Goal: Communication & Community: Answer question/provide support

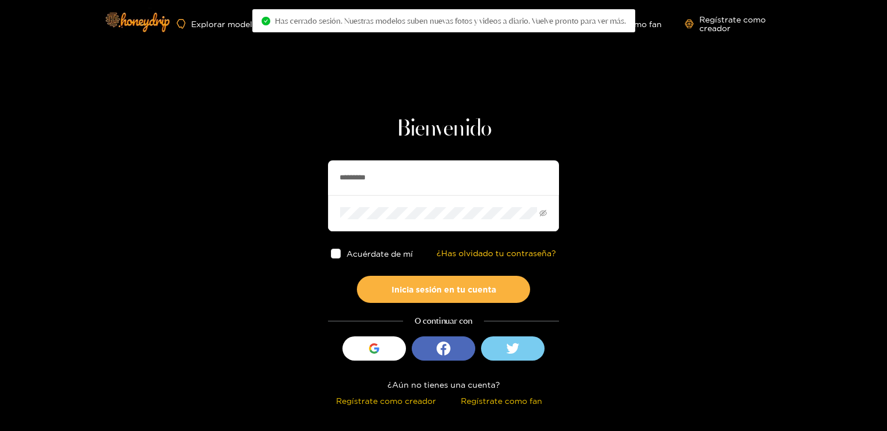
click at [386, 188] on input "*********" at bounding box center [443, 178] width 231 height 35
click at [379, 180] on input "*********" at bounding box center [443, 178] width 231 height 35
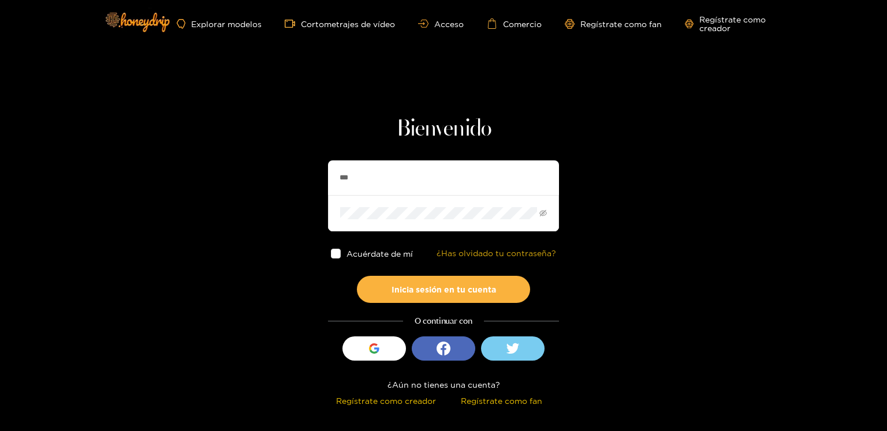
type input "**********"
click at [357, 276] on button "Inicia sesión en tu cuenta" at bounding box center [443, 289] width 173 height 27
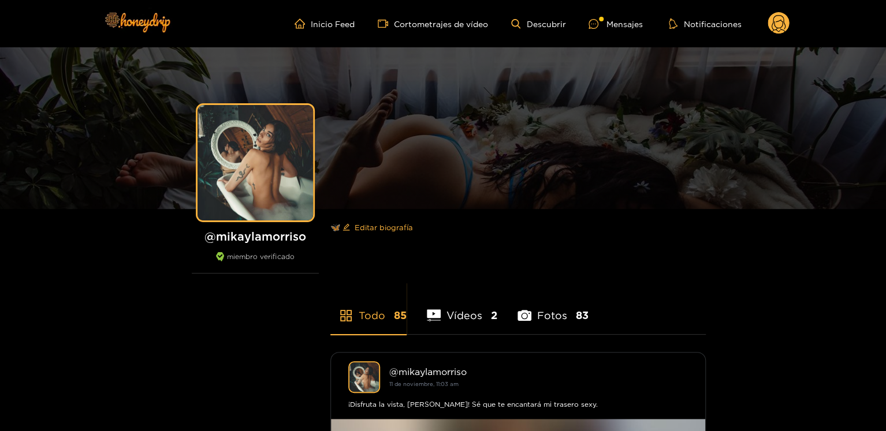
click at [604, 16] on ul "Inicio Feed Cortometrajes de vídeo Descubrir Mensajes Notificaciones" at bounding box center [542, 23] width 495 height 23
click at [602, 21] on div at bounding box center [597, 24] width 17 height 10
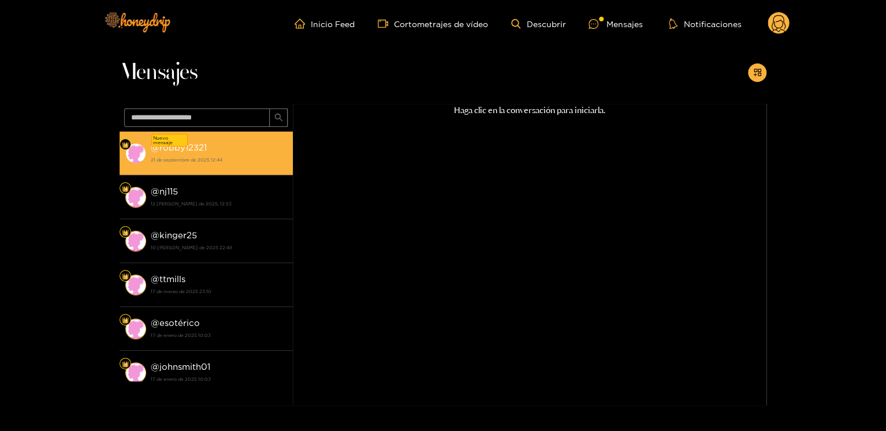
click at [233, 150] on div "@ robby12321 21 de septiembre de 2025 12:44" at bounding box center [219, 153] width 136 height 26
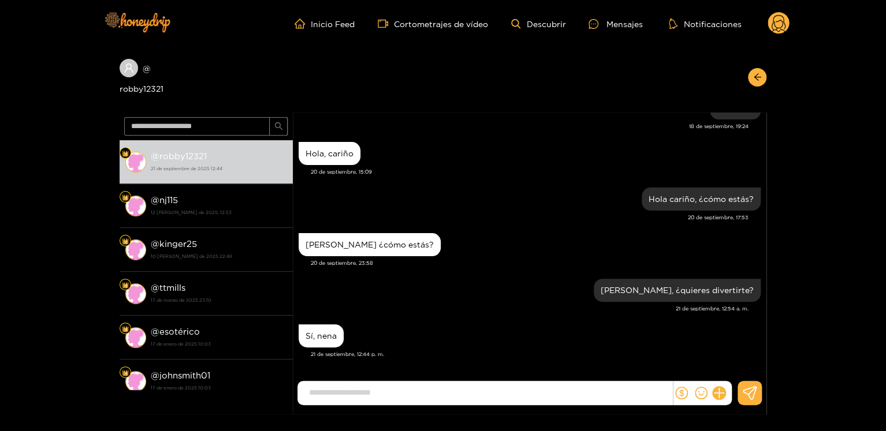
scroll to position [1205, 0]
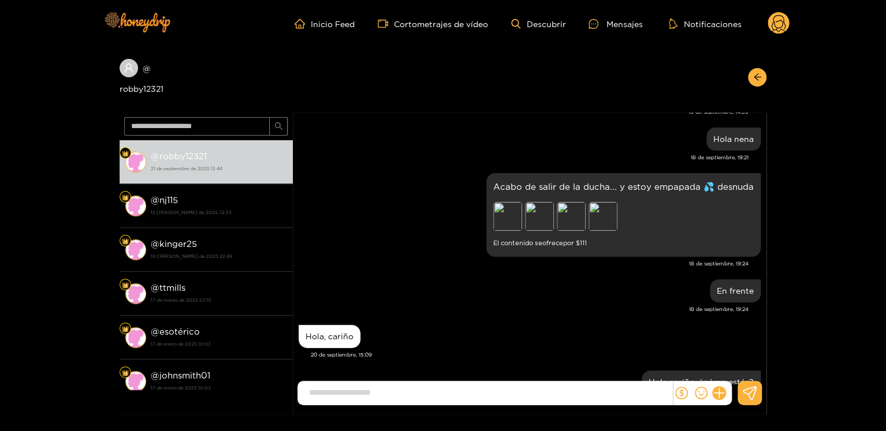
click at [768, 30] on icon at bounding box center [779, 23] width 22 height 23
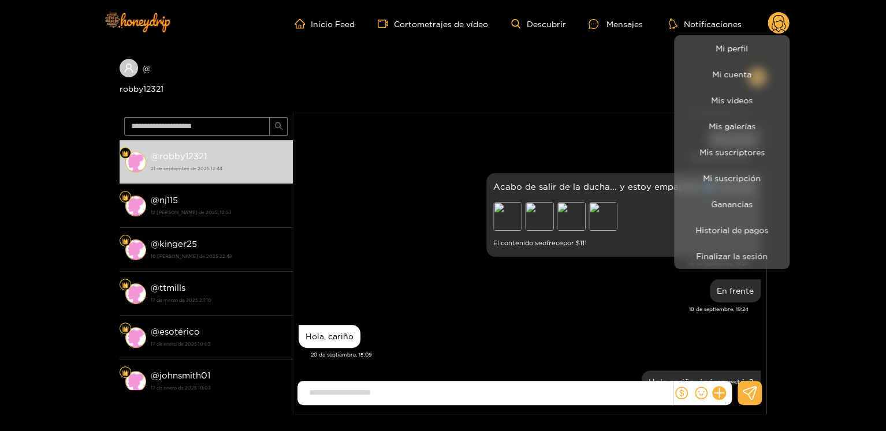
click at [774, 31] on div at bounding box center [443, 215] width 886 height 431
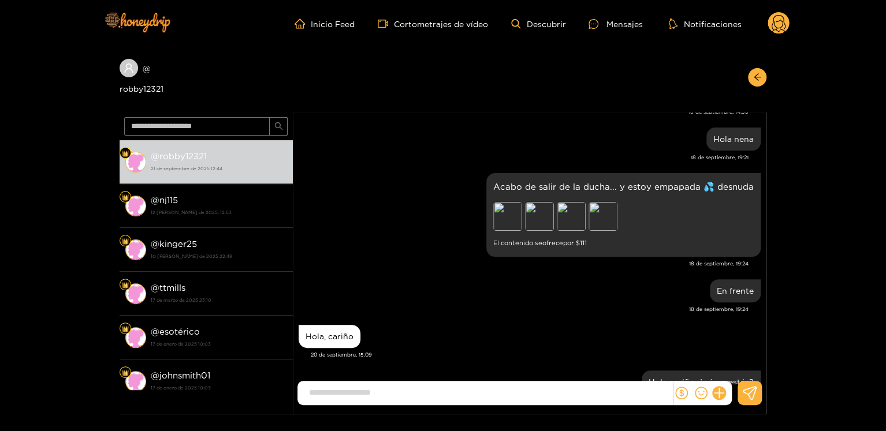
click at [774, 29] on circle at bounding box center [779, 23] width 22 height 22
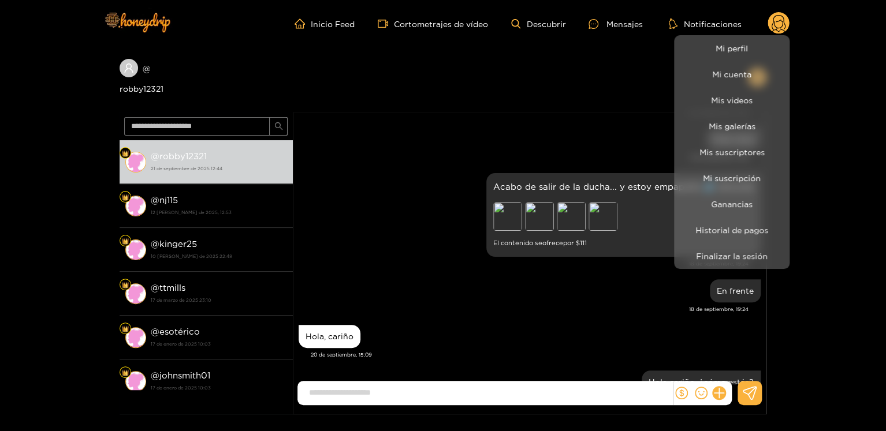
click at [728, 60] on li "Mi perfil" at bounding box center [732, 48] width 116 height 26
click at [735, 53] on link "Mi perfil" at bounding box center [732, 48] width 110 height 20
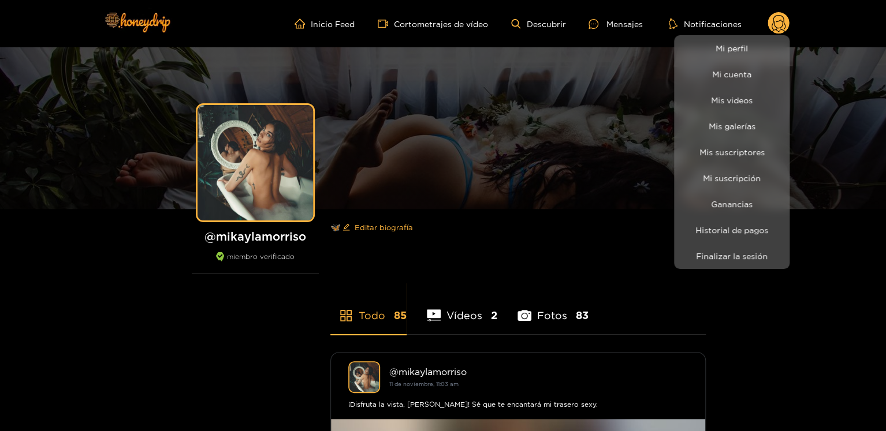
click at [631, 23] on div at bounding box center [443, 215] width 886 height 431
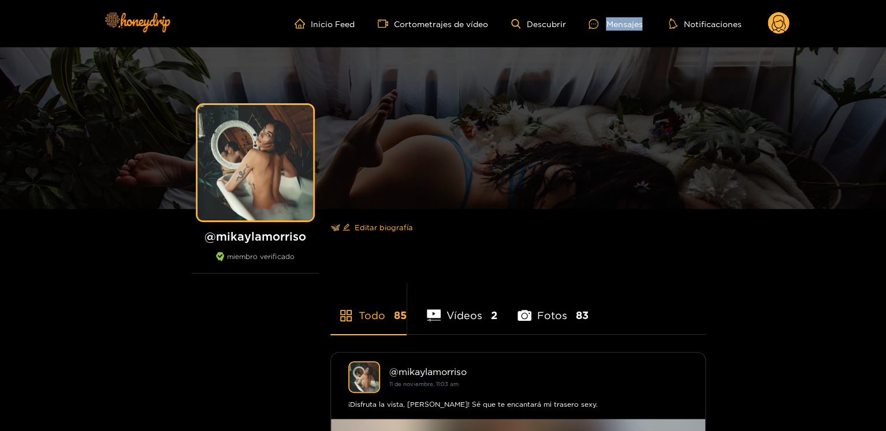
click at [631, 23] on font "Mensajes" at bounding box center [624, 24] width 36 height 9
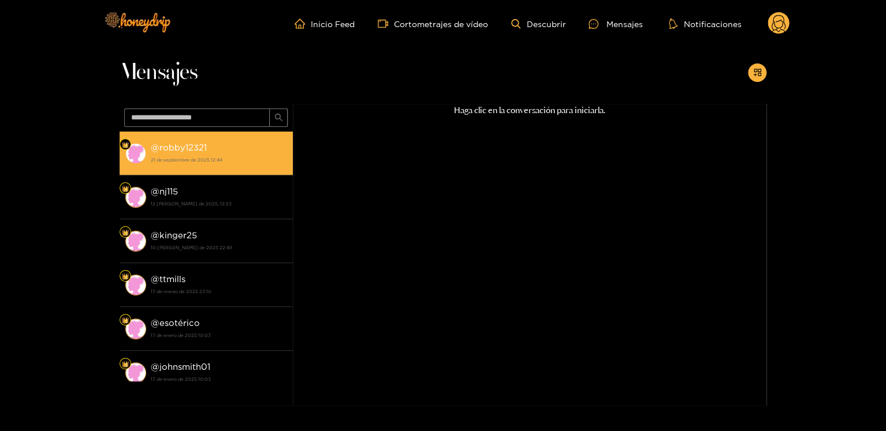
click at [212, 152] on div "@ robby12321 21 de septiembre de 2025 12:44" at bounding box center [219, 153] width 136 height 26
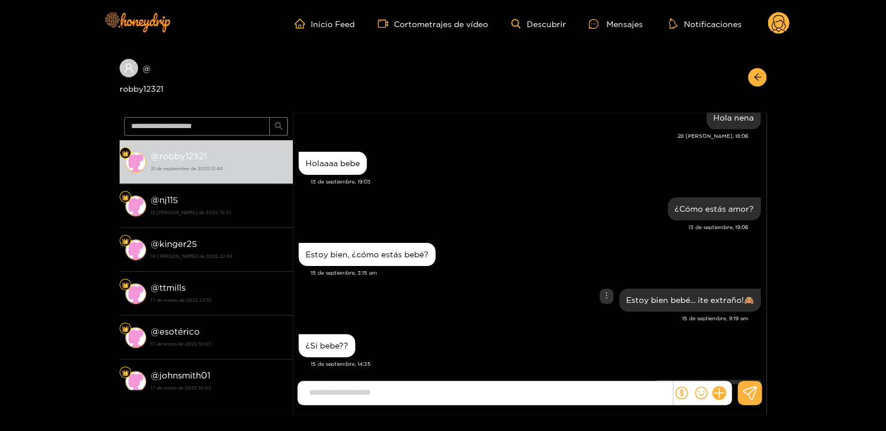
scroll to position [1089, 0]
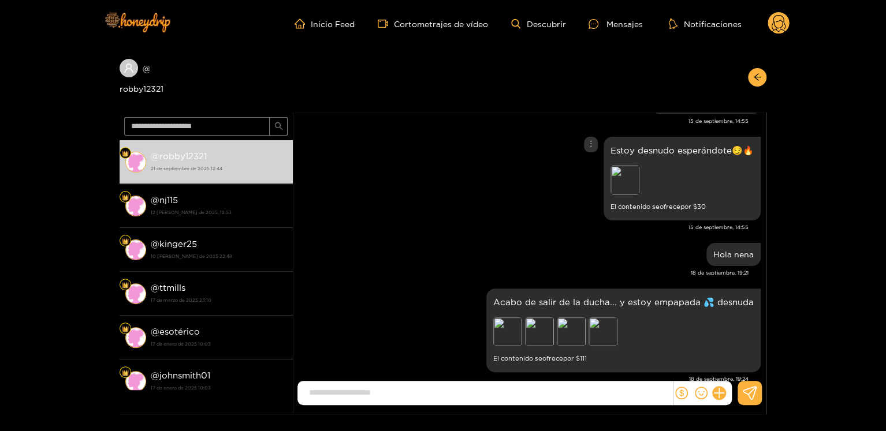
click at [639, 178] on div "Preview" at bounding box center [681, 182] width 143 height 32
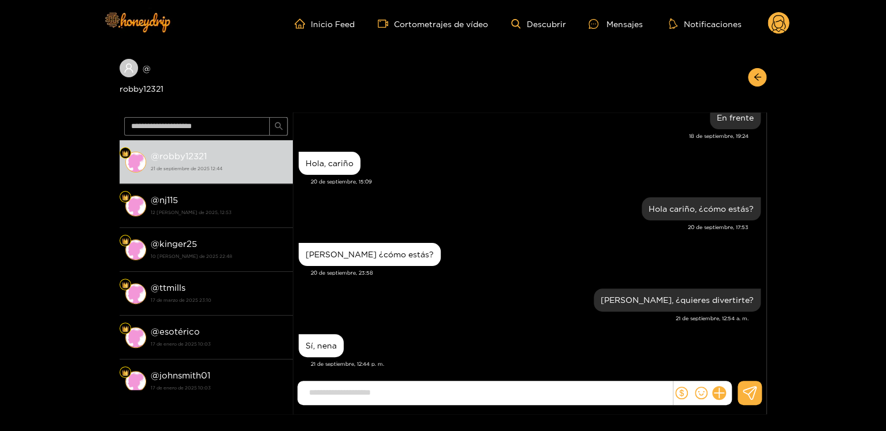
click at [637, 176] on div "Hola, [PERSON_NAME] 20 de septiembre, 15:09" at bounding box center [530, 172] width 462 height 46
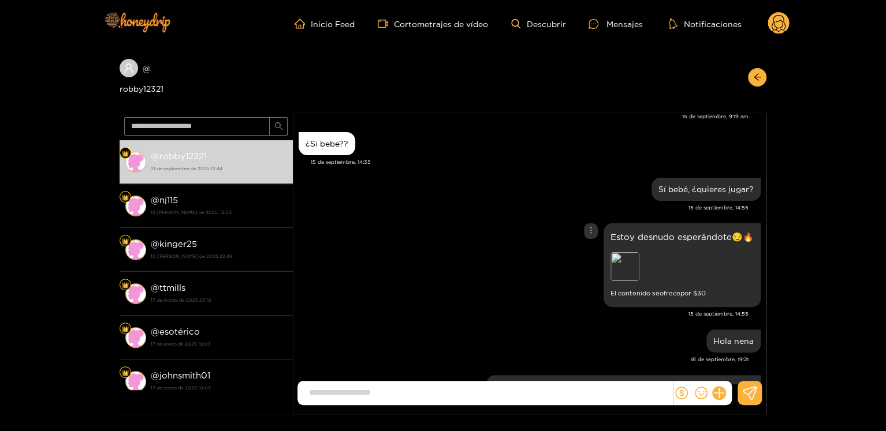
scroll to position [1031, 0]
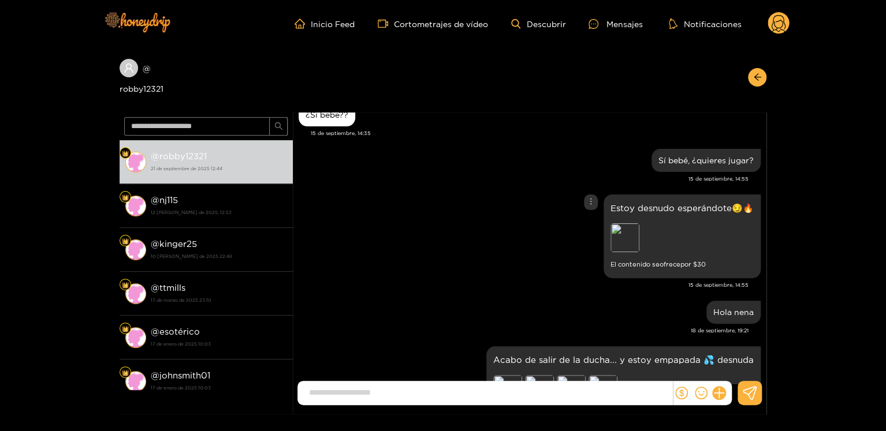
click at [610, 245] on div "Estoy desnudo esperándote😏🔥 Preview El contenido se ofrece por $ 30" at bounding box center [681, 237] width 143 height 70
click at [628, 229] on div "Preview" at bounding box center [624, 238] width 29 height 29
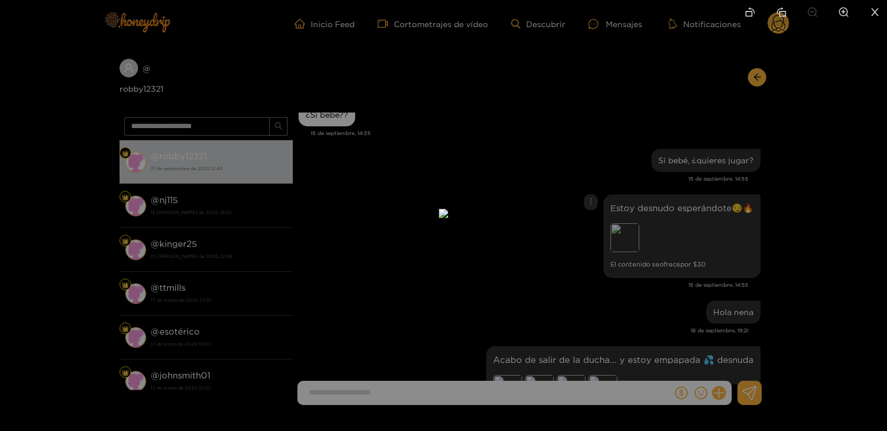
click at [762, 192] on div at bounding box center [443, 215] width 887 height 431
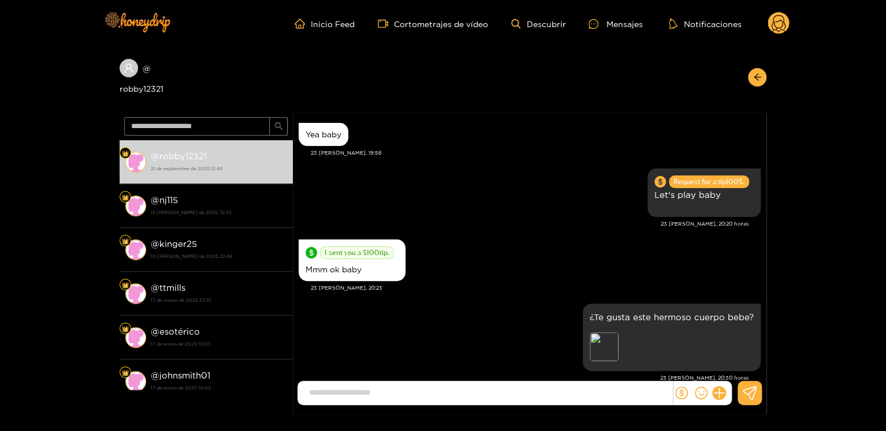
scroll to position [1349, 0]
click at [598, 343] on div "Avance" at bounding box center [604, 347] width 29 height 29
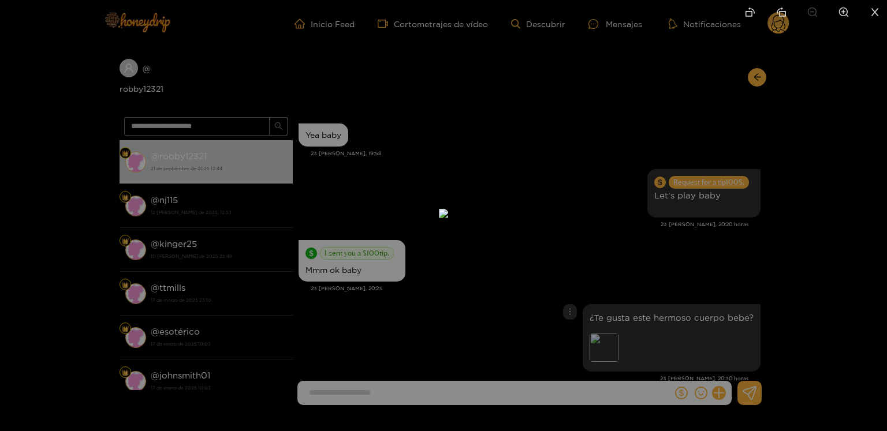
click at [684, 270] on div at bounding box center [443, 215] width 887 height 431
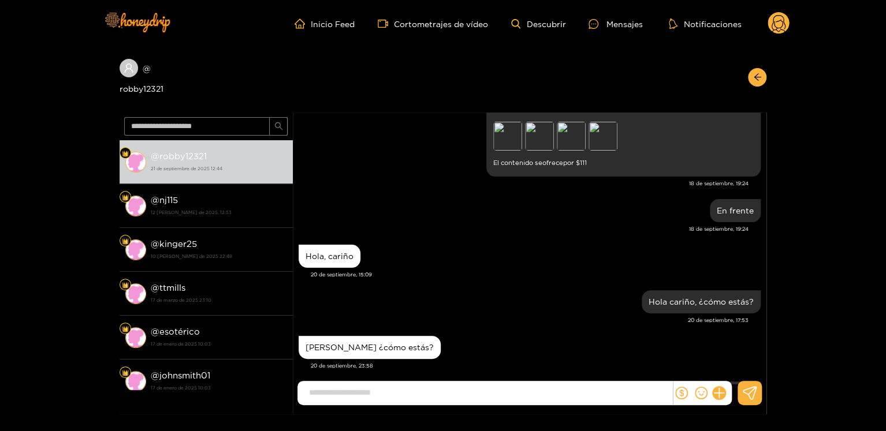
scroll to position [2677, 0]
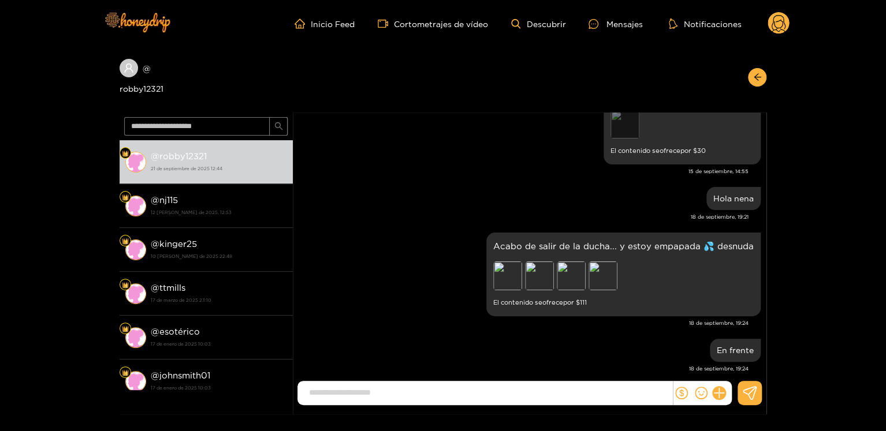
click at [638, 122] on div "Avance" at bounding box center [624, 124] width 29 height 29
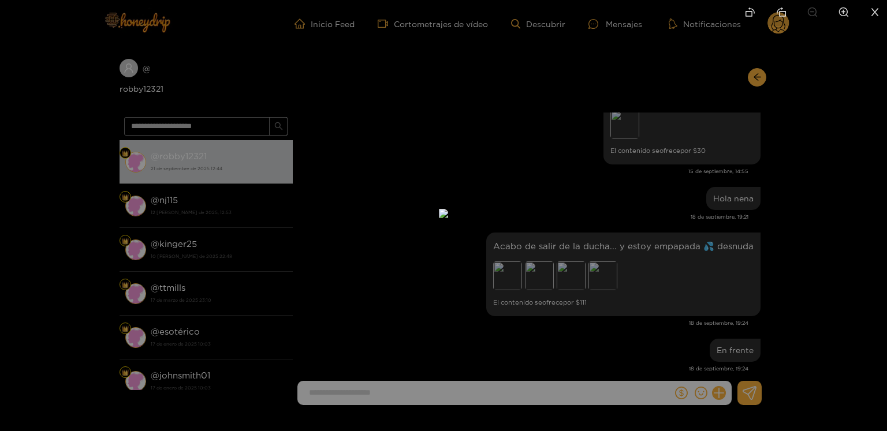
click at [664, 215] on div at bounding box center [443, 215] width 887 height 431
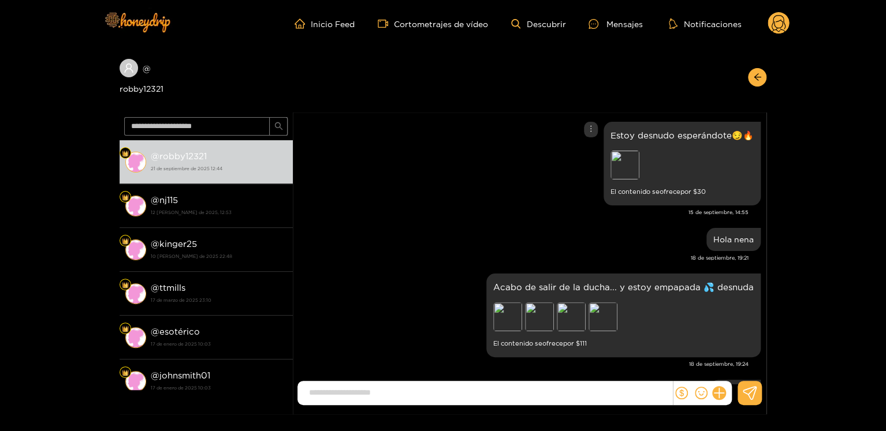
scroll to position [2620, 0]
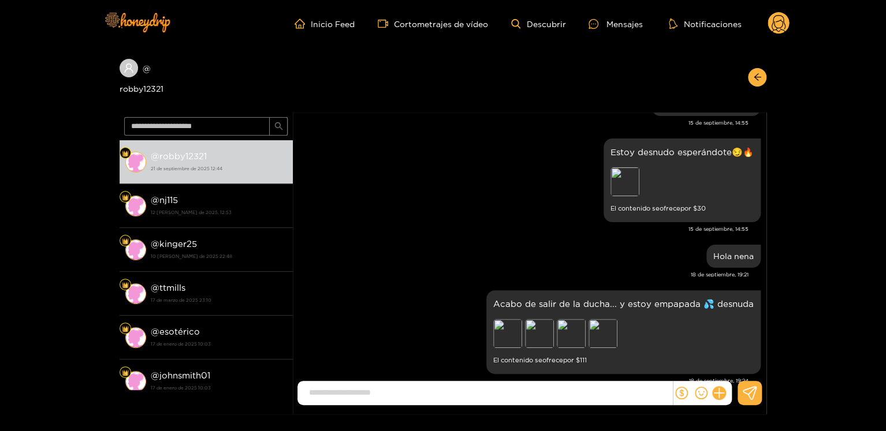
click at [699, 226] on font "15 de septiembre, 14:55" at bounding box center [718, 229] width 60 height 6
copy font "15 de septiembre, 14:55"
click at [587, 139] on div at bounding box center [591, 147] width 14 height 16
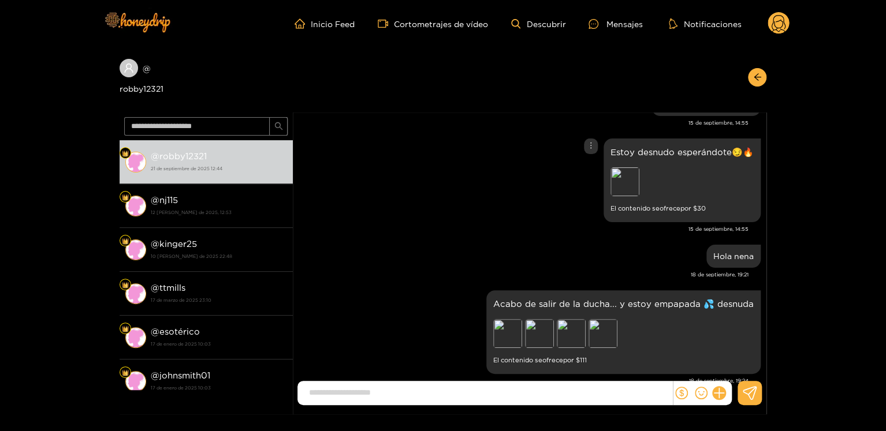
click at [589, 141] on icon "más" at bounding box center [591, 145] width 8 height 8
drag, startPoint x: 582, startPoint y: 158, endPoint x: 457, endPoint y: 1, distance: 201.0
click at [582, 156] on font "Desenviar" at bounding box center [590, 159] width 37 height 8
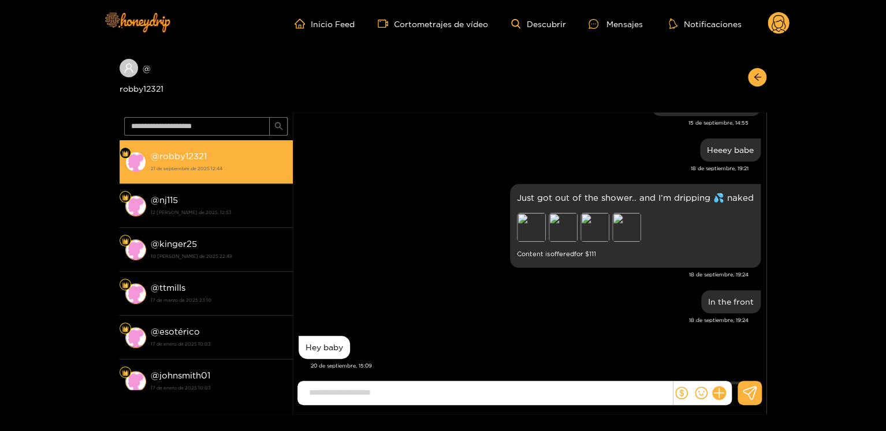
click at [185, 159] on font "robby12321" at bounding box center [182, 156] width 47 height 10
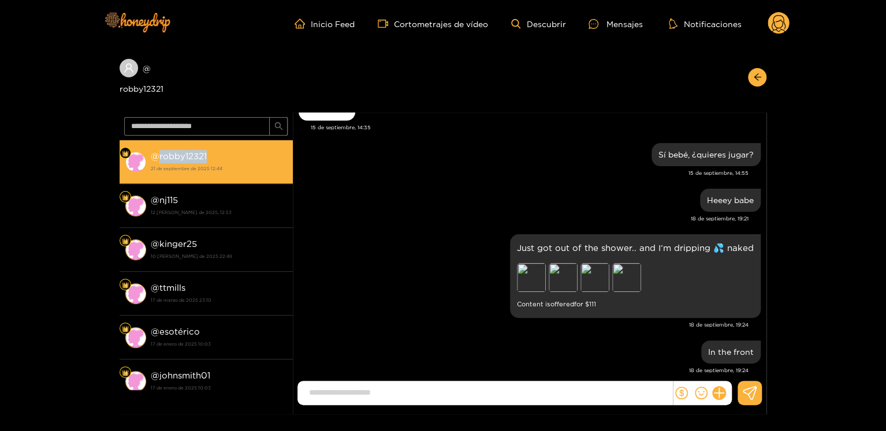
scroll to position [2670, 0]
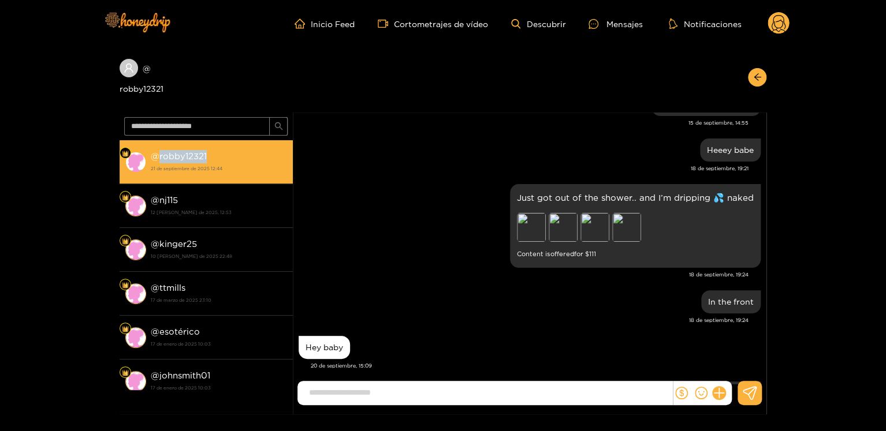
copy font "robby12321"
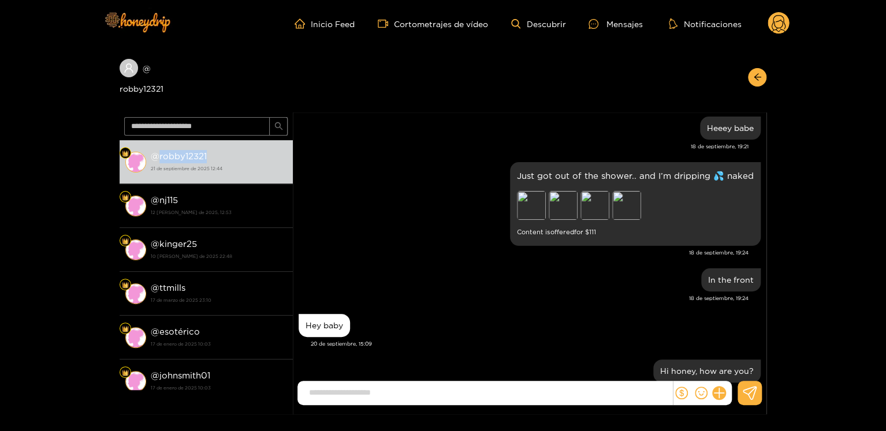
scroll to position [1344, 0]
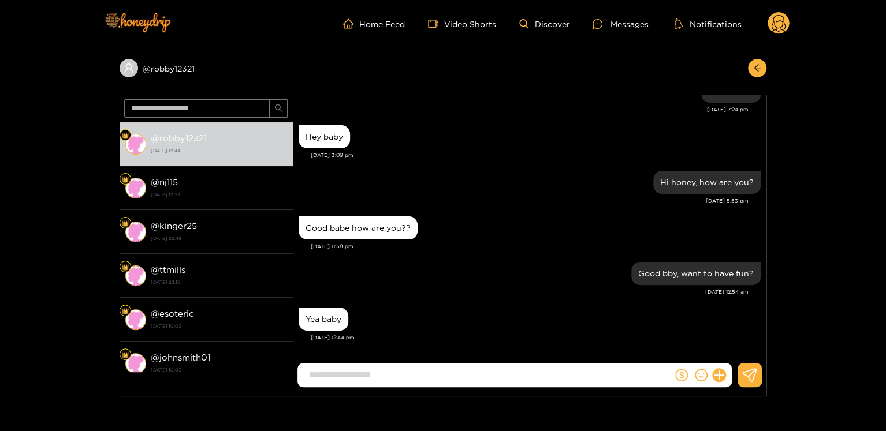
click at [651, 96] on div "In the front" at bounding box center [530, 91] width 462 height 29
drag, startPoint x: 352, startPoint y: 366, endPoint x: 372, endPoint y: 356, distance: 22.2
click at [352, 367] on input at bounding box center [487, 375] width 369 height 19
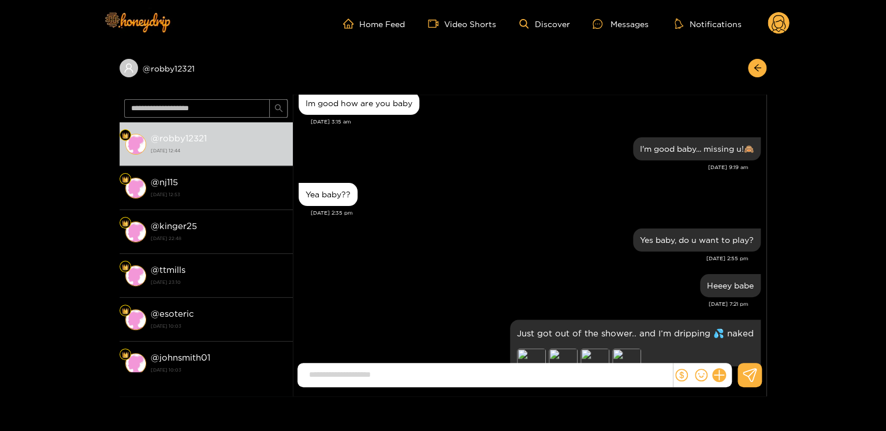
click at [774, 26] on circle at bounding box center [779, 23] width 22 height 22
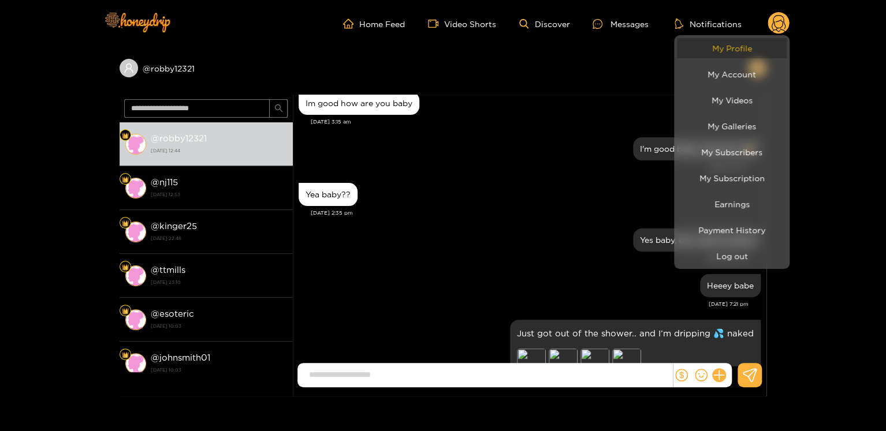
click at [777, 46] on link "My Profile" at bounding box center [732, 48] width 110 height 20
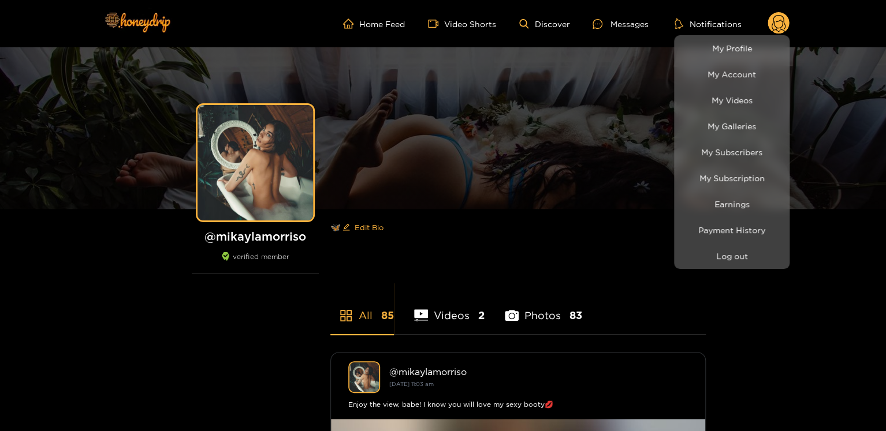
click at [266, 234] on div at bounding box center [443, 215] width 886 height 431
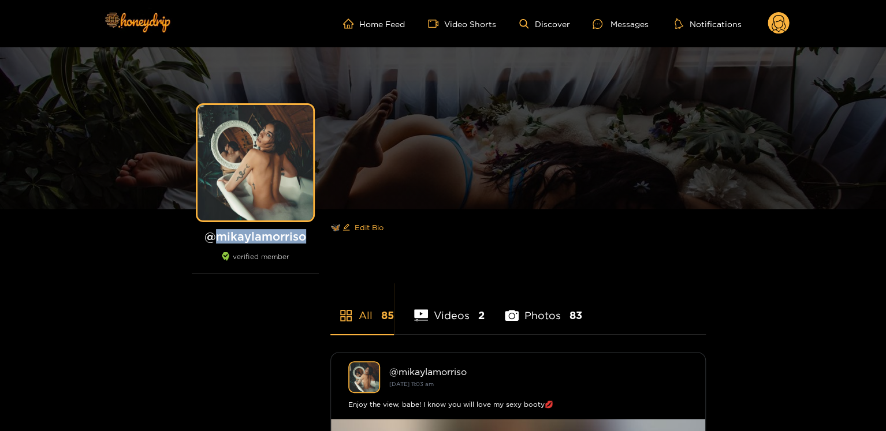
click at [266, 234] on h1 "@ mikaylamorriso" at bounding box center [255, 236] width 127 height 14
copy h1 "mikaylamorriso"
click at [614, 26] on div "Messages" at bounding box center [620, 23] width 55 height 13
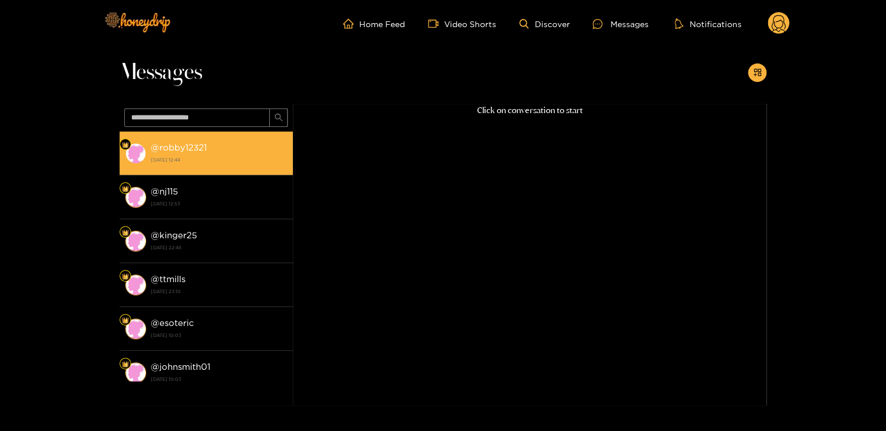
click at [207, 145] on div "@ robby12321 [DATE] 12:44" at bounding box center [219, 153] width 136 height 26
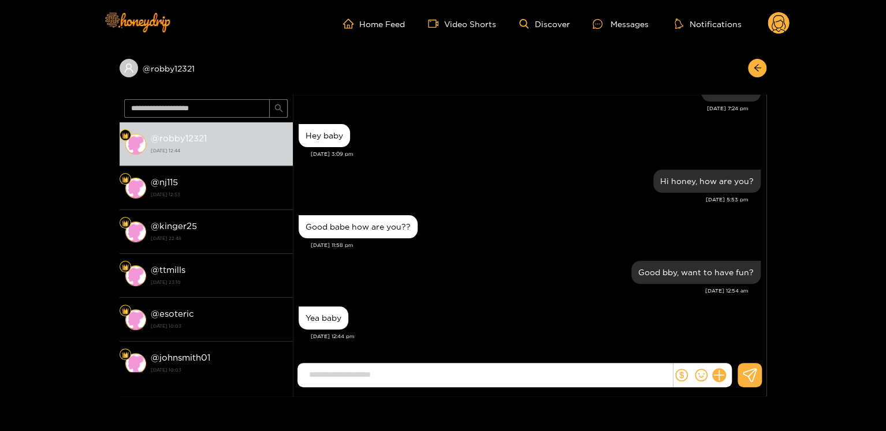
scroll to position [1344, 0]
paste input "**********"
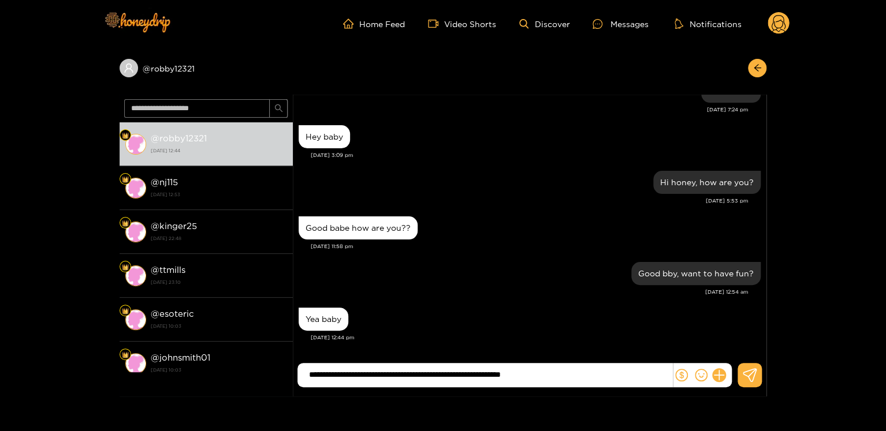
type input "**********"
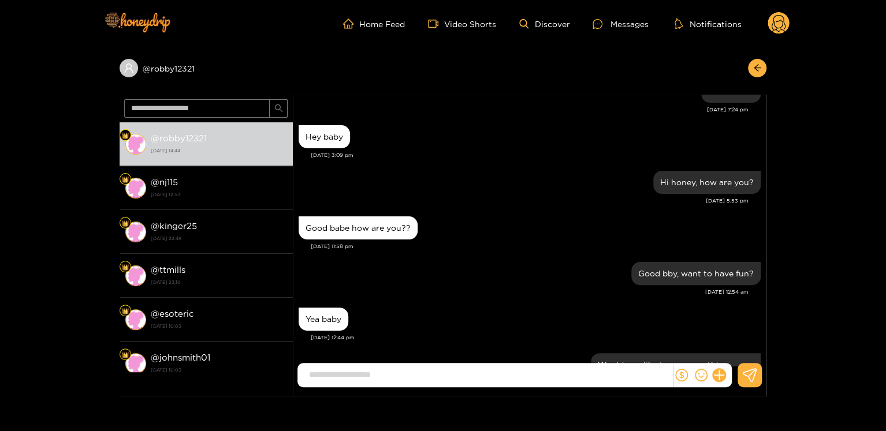
scroll to position [1400, 0]
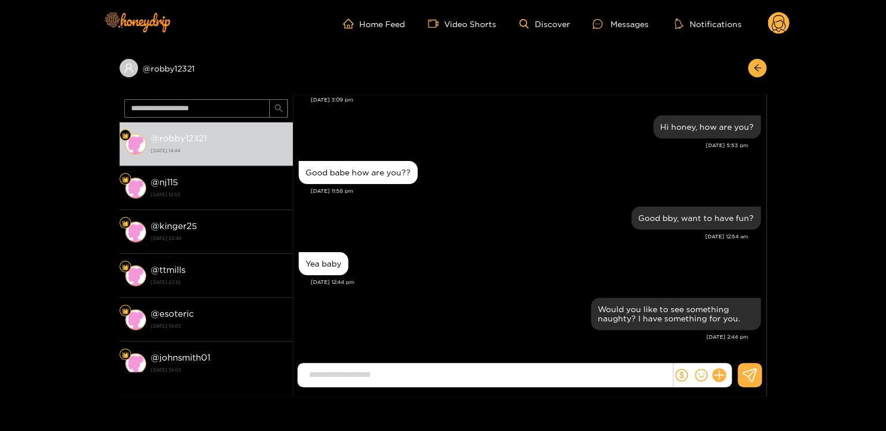
click at [780, 23] on circle at bounding box center [779, 23] width 22 height 22
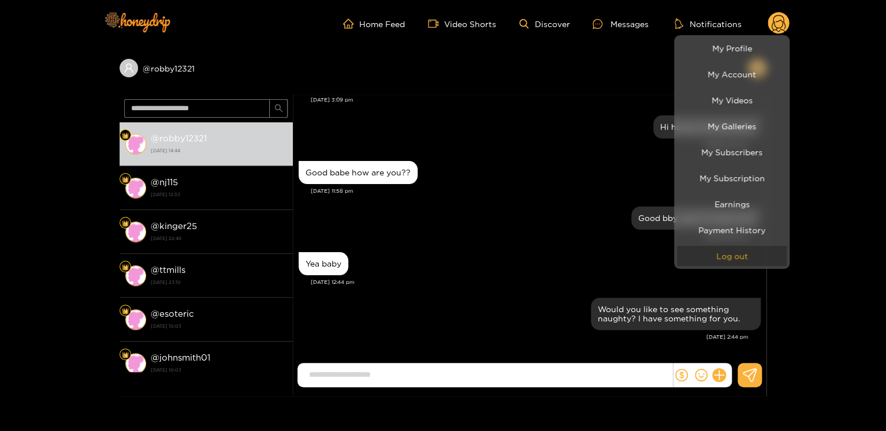
click at [710, 255] on button "Log out" at bounding box center [732, 256] width 110 height 20
